Goal: Find specific page/section: Find specific page/section

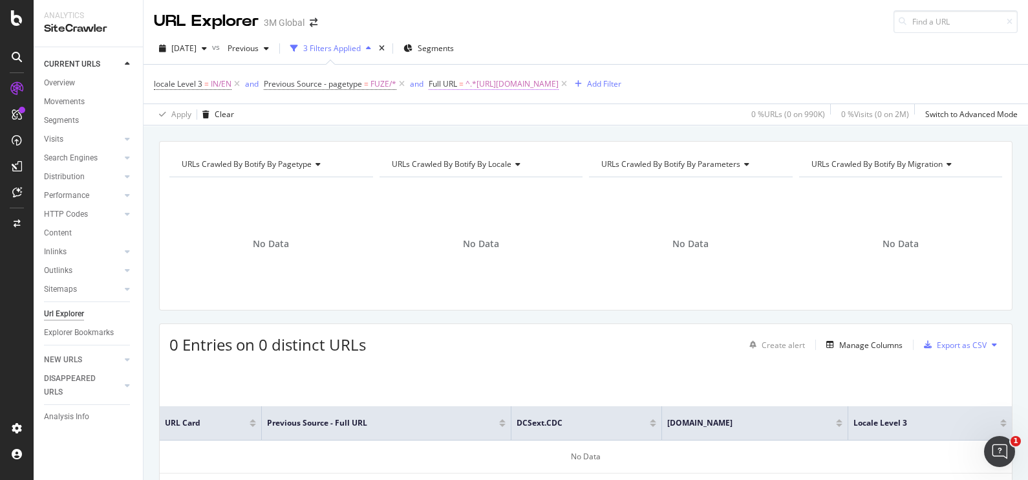
click at [559, 85] on span "^.*[URL][DOMAIN_NAME]" at bounding box center [512, 84] width 93 height 18
click at [570, 136] on icon at bounding box center [571, 137] width 7 height 9
click at [540, 138] on input "text" at bounding box center [510, 137] width 141 height 21
paste input "[URL][DOMAIN_NAME]"
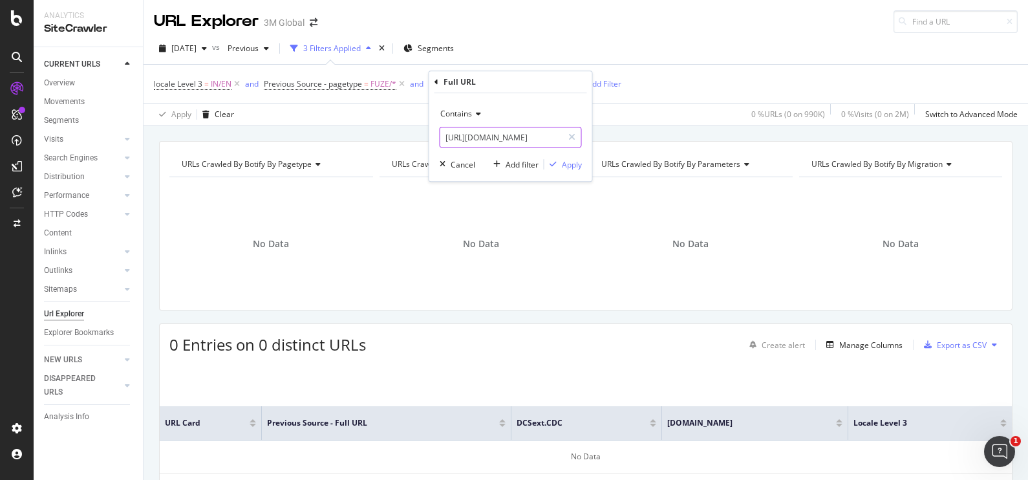
type input "[URL][DOMAIN_NAME]"
click at [207, 47] on icon "button" at bounding box center [204, 49] width 5 height 8
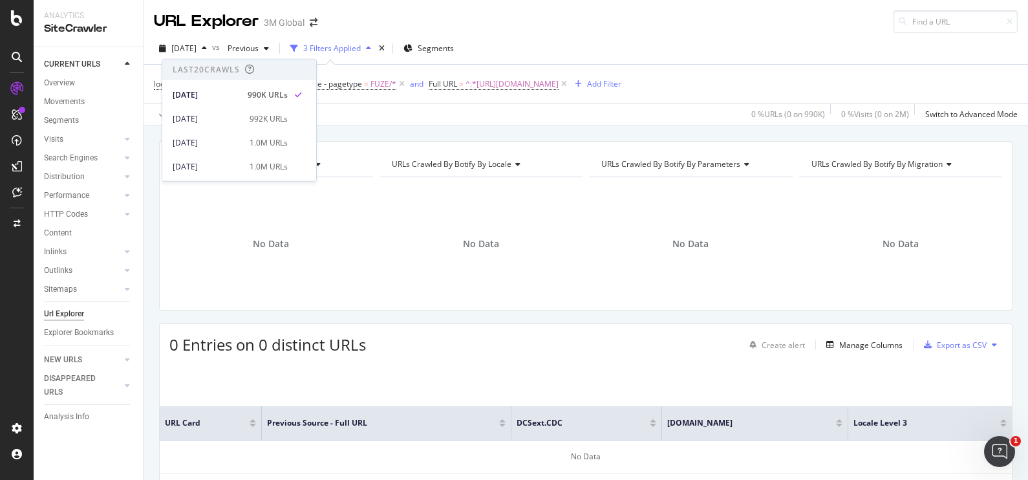
click at [407, 124] on div "Apply Clear 0 % URLs ( 0 on 990K ) 0 % Visits ( 0 on 2M ) Switch to Advanced Mo…" at bounding box center [586, 113] width 884 height 21
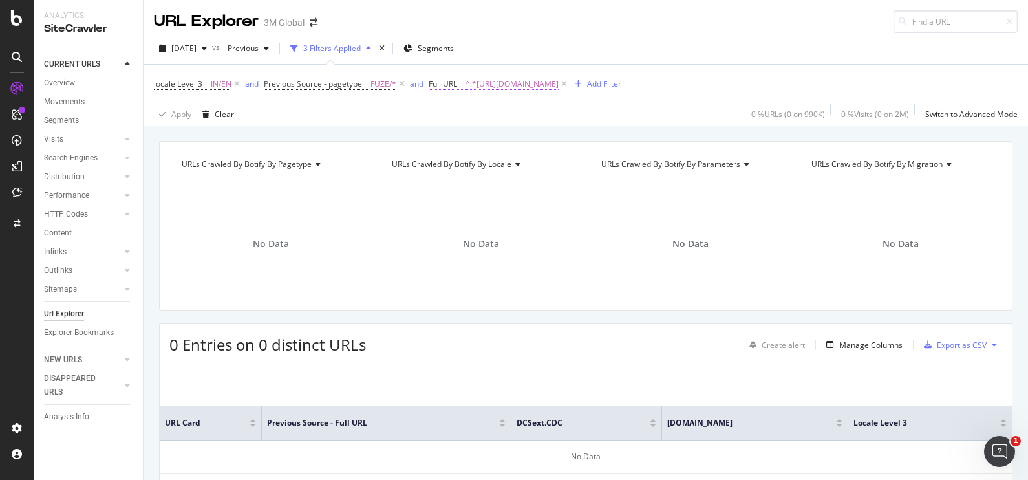
click at [559, 85] on span "^.*[URL][DOMAIN_NAME]" at bounding box center [512, 84] width 93 height 18
click at [557, 134] on input "[URL][DOMAIN_NAME]" at bounding box center [501, 137] width 122 height 21
paste input "dental-in/support/sds-search/"
type input "[URL][DOMAIN_NAME]"
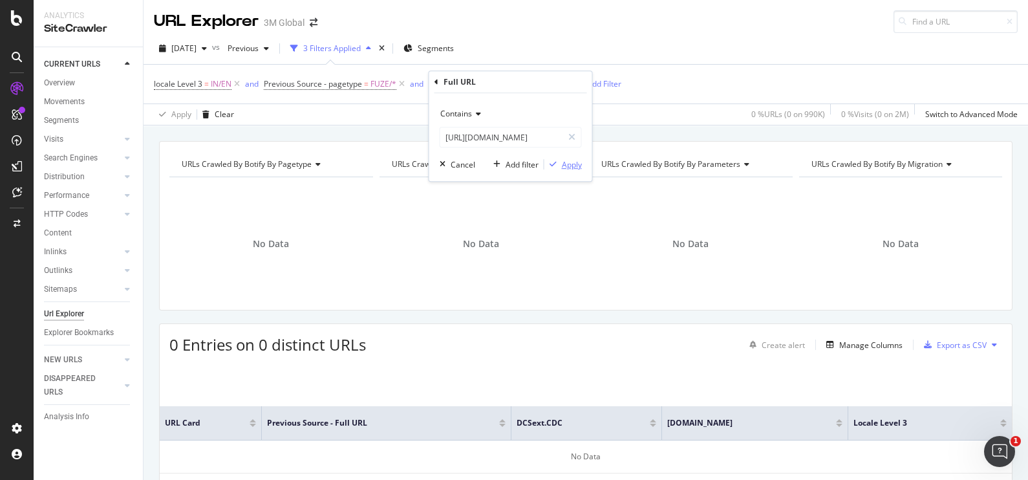
click at [555, 164] on icon "button" at bounding box center [553, 164] width 7 height 8
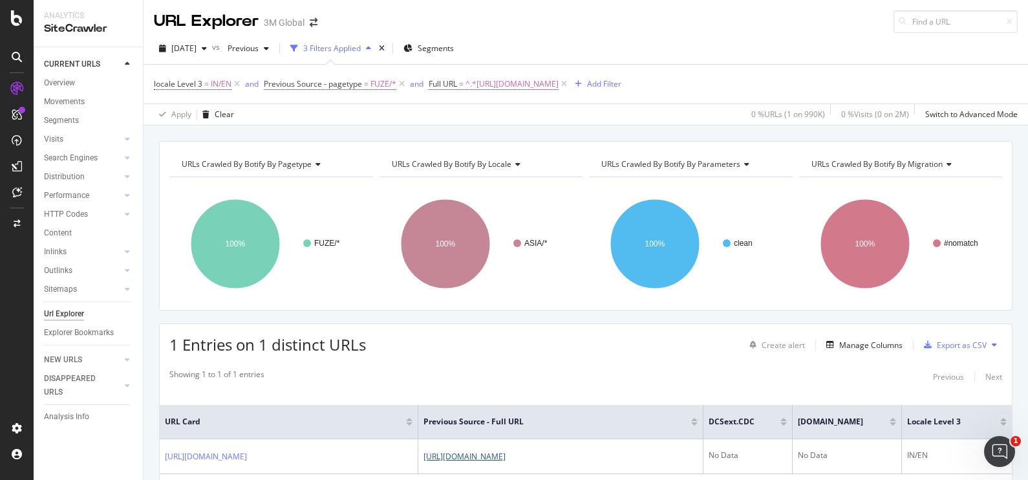
scroll to position [82, 0]
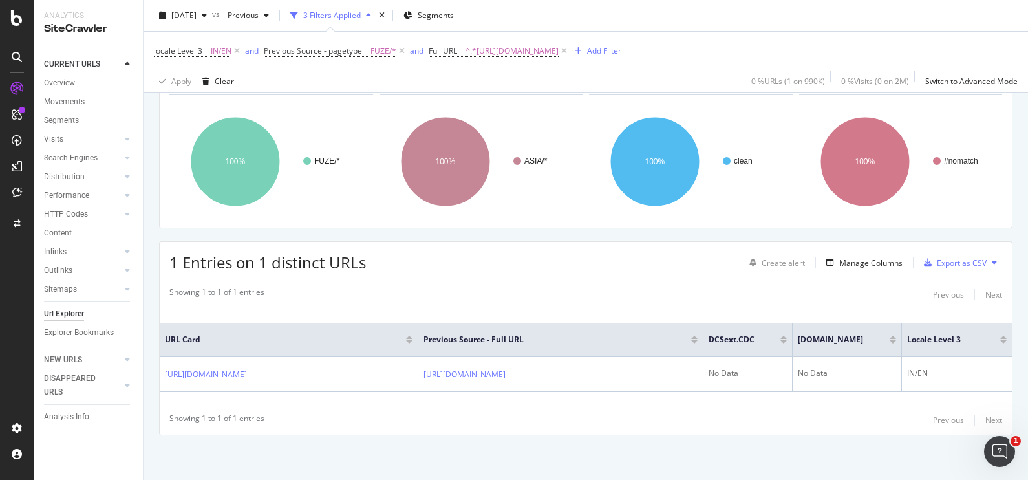
click at [541, 271] on div "1 Entries on 1 distinct URLs Create alert Manage Columns Export as CSV" at bounding box center [586, 258] width 852 height 32
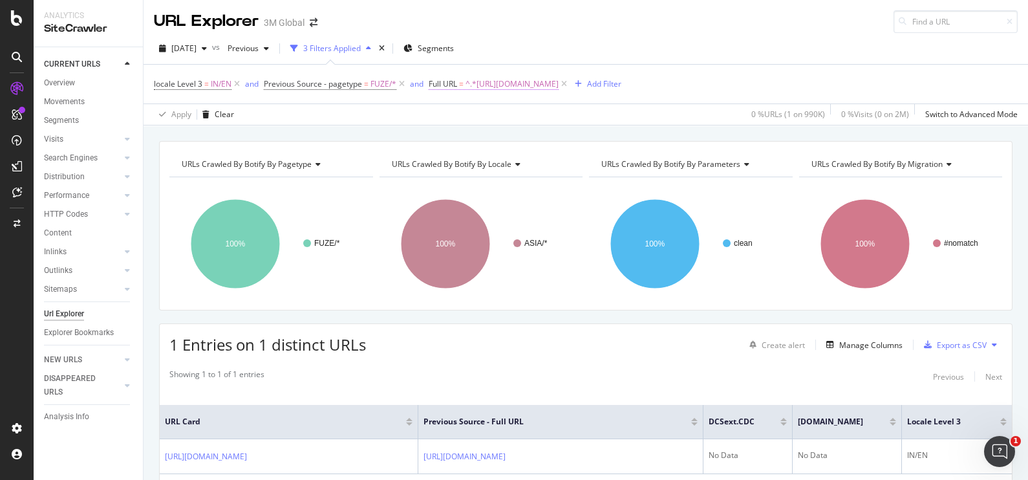
click at [559, 79] on span "^.*[URL][DOMAIN_NAME]" at bounding box center [512, 84] width 93 height 18
click at [544, 138] on input "[URL][DOMAIN_NAME]" at bounding box center [501, 137] width 122 height 21
paste input "sds-search-results/"
type input "[URL][DOMAIN_NAME]"
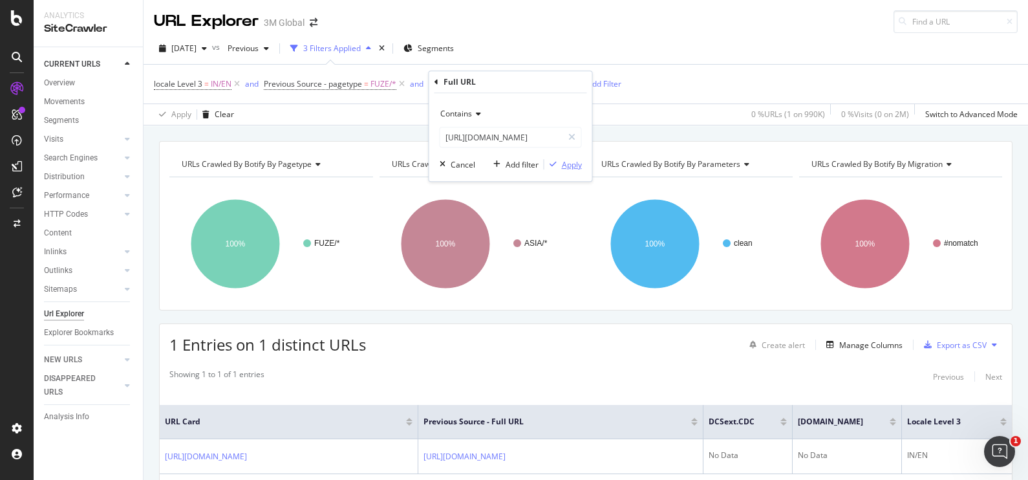
click at [562, 166] on div "Apply" at bounding box center [572, 164] width 20 height 11
